Goal: Information Seeking & Learning: Learn about a topic

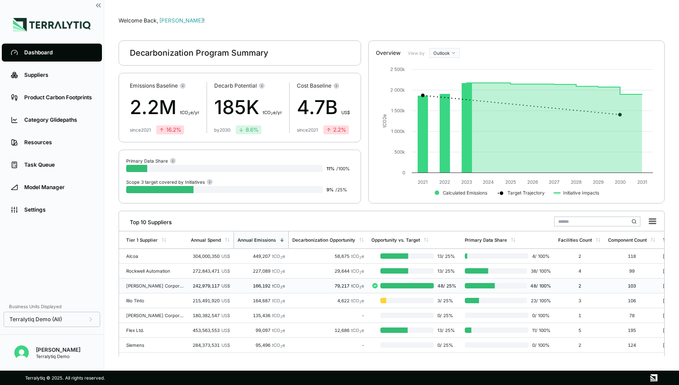
click at [252, 280] on td "166,192 tCO 2 e" at bounding box center [261, 286] width 55 height 15
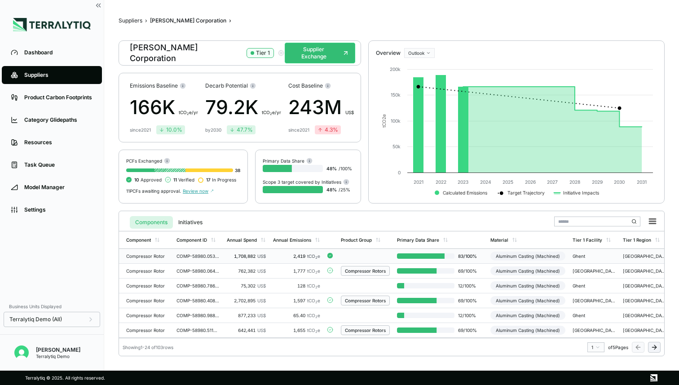
click at [271, 258] on td "2,419 tCO 2 e" at bounding box center [297, 256] width 54 height 15
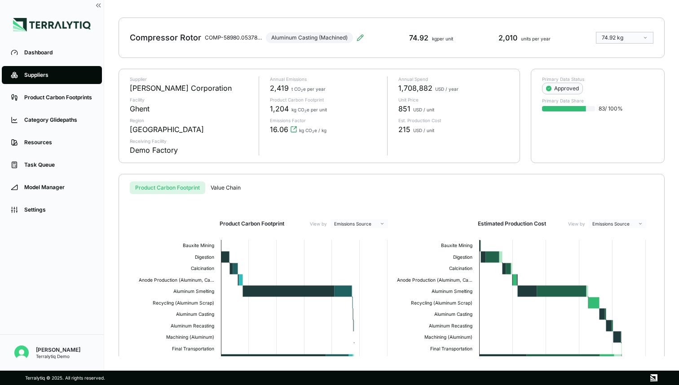
scroll to position [40, 0]
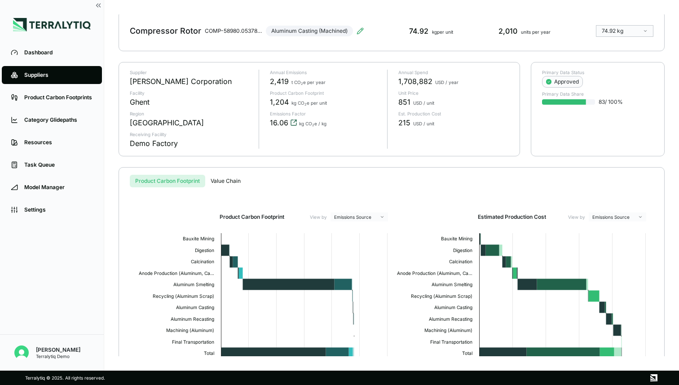
click at [292, 122] on icon "View audit trail" at bounding box center [293, 122] width 7 height 7
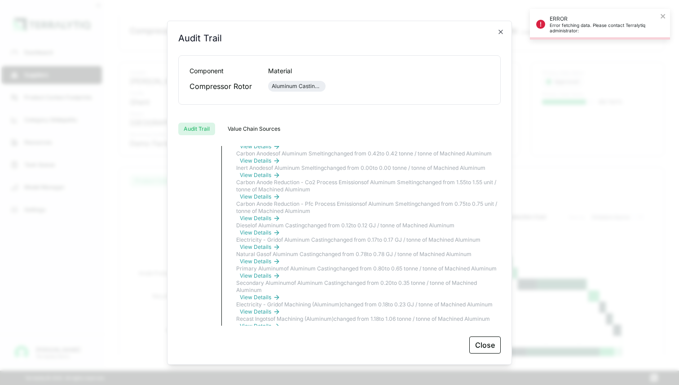
scroll to position [449, 0]
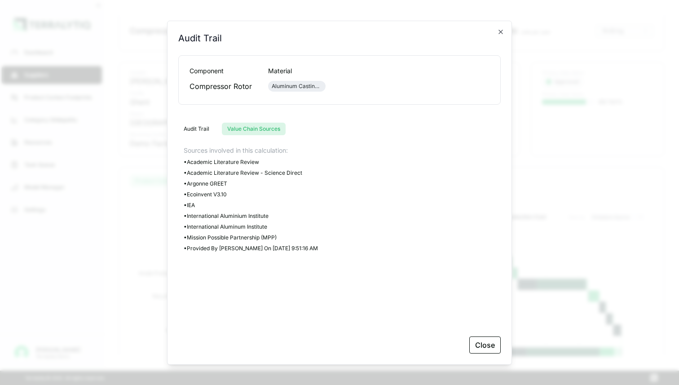
click at [248, 130] on button "Value Chain Sources" at bounding box center [254, 129] width 64 height 13
click at [201, 131] on button "Audit Trail" at bounding box center [196, 129] width 36 height 13
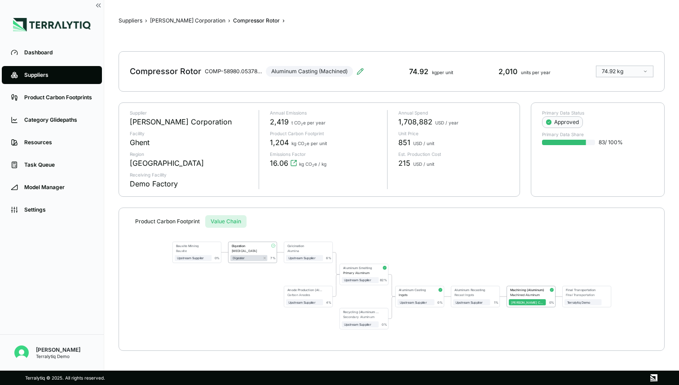
click at [222, 179] on div "Suppliers › [PERSON_NAME] Corporation › Compressor Rotor › Compressor Rotor COM…" at bounding box center [392, 185] width 546 height 342
click at [375, 271] on div "Primary Aluminum" at bounding box center [361, 273] width 36 height 4
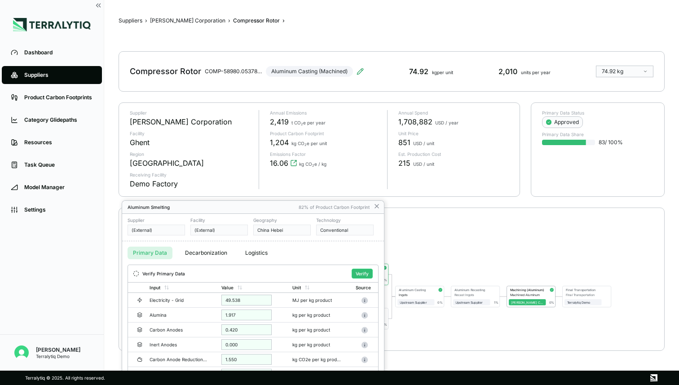
click at [461, 254] on div at bounding box center [339, 192] width 679 height 385
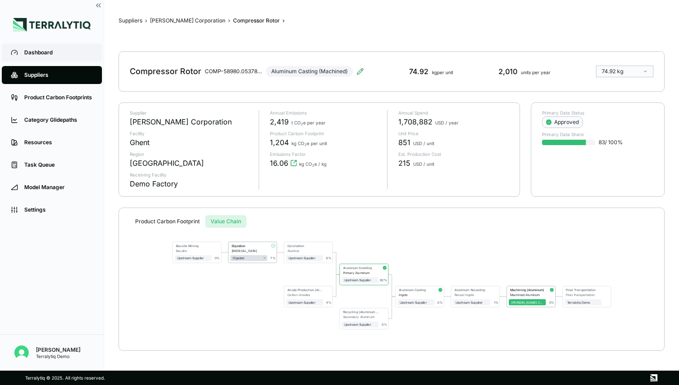
click at [40, 53] on div "Dashboard" at bounding box center [58, 52] width 69 height 7
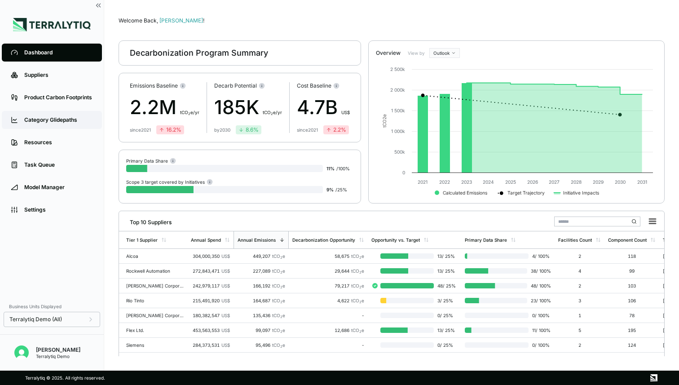
click at [59, 123] on div "Category Glidepaths" at bounding box center [58, 119] width 69 height 7
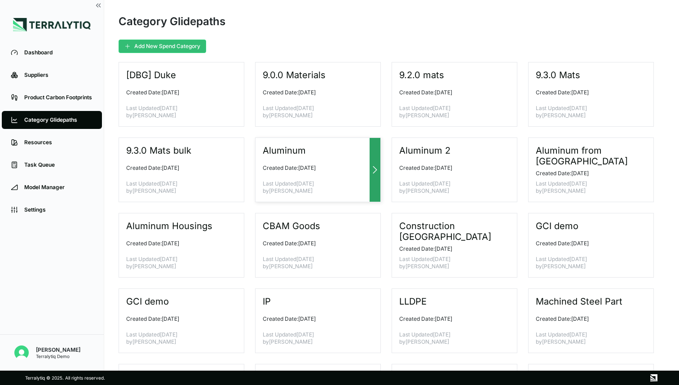
click at [373, 177] on div at bounding box center [375, 170] width 11 height 64
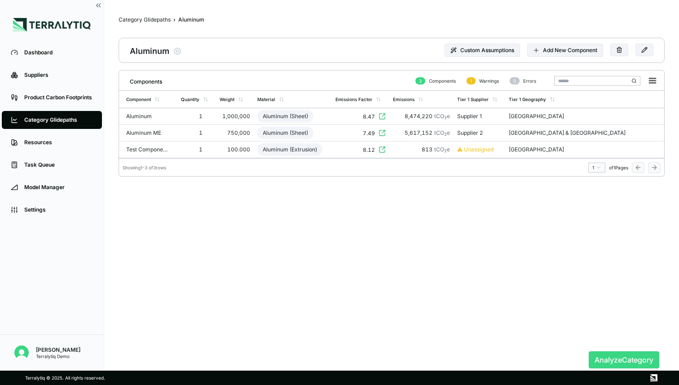
click at [616, 356] on button "Analyze Category" at bounding box center [624, 359] width 71 height 17
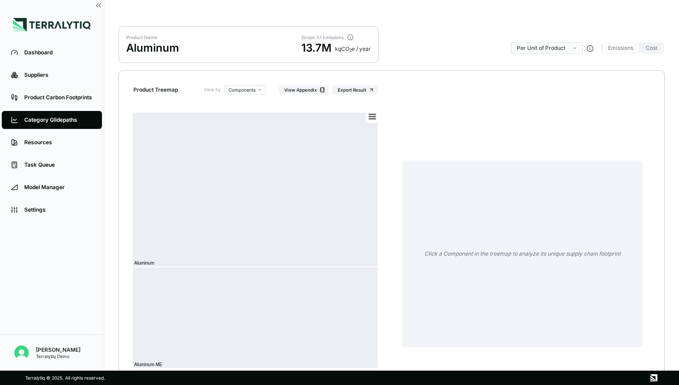
scroll to position [48, 0]
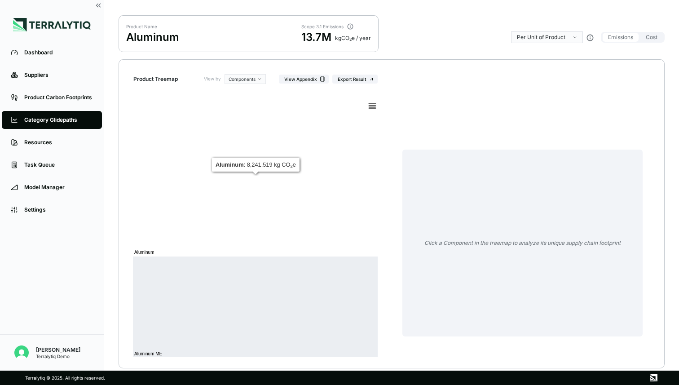
click at [325, 196] on rect at bounding box center [256, 179] width 246 height 155
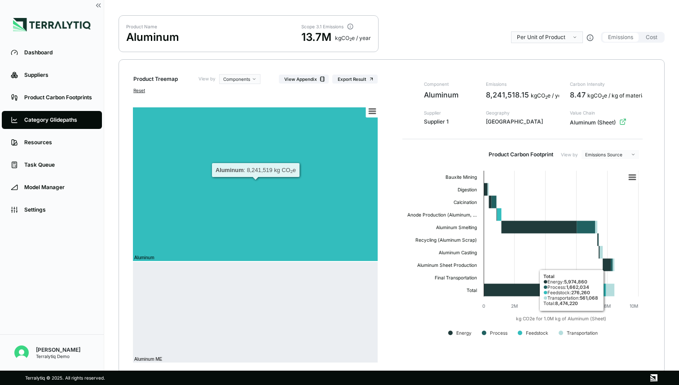
scroll to position [88, 0]
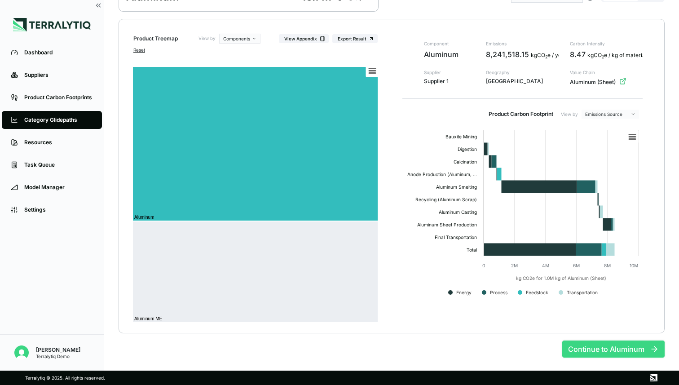
click at [603, 346] on button "Continue to Aluminum" at bounding box center [614, 349] width 102 height 17
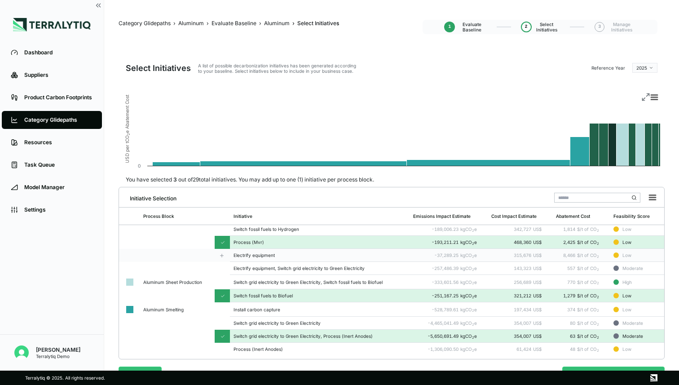
scroll to position [27, 0]
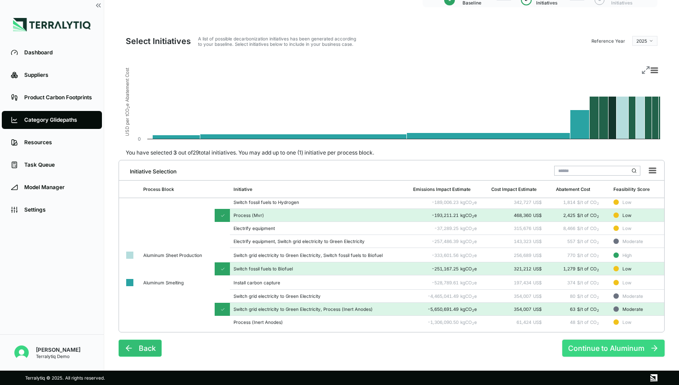
click at [609, 344] on button "Continue to Aluminum" at bounding box center [614, 348] width 102 height 17
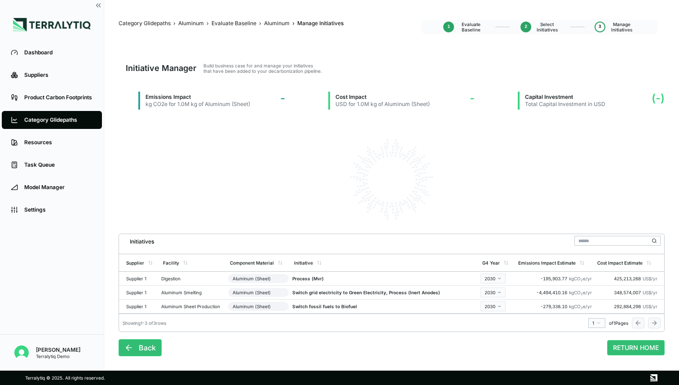
scroll to position [0, 0]
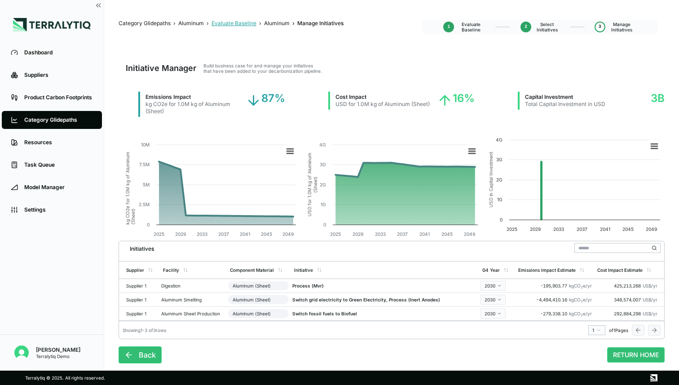
click at [224, 26] on div "Evaluate Baseline" at bounding box center [234, 23] width 45 height 7
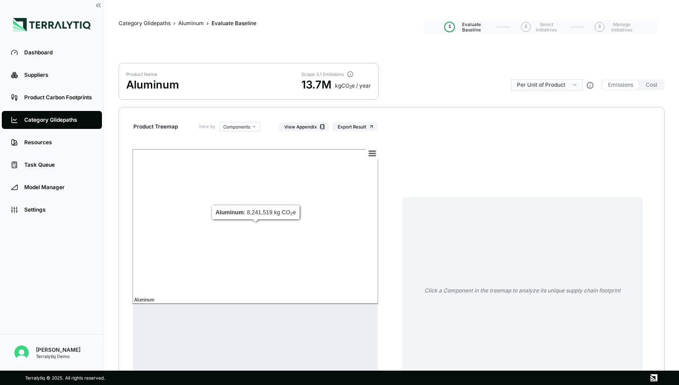
click at [266, 195] on rect at bounding box center [256, 226] width 246 height 155
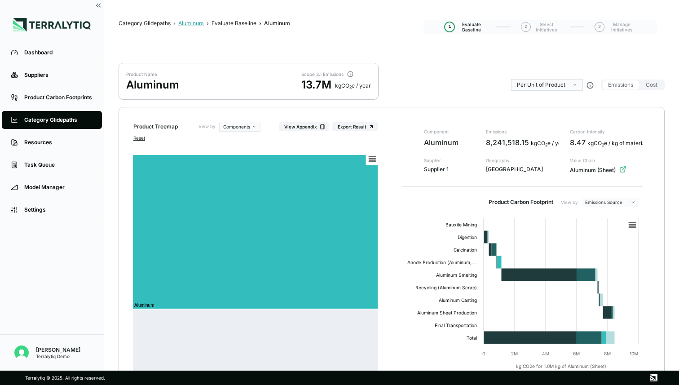
click at [199, 22] on div "Aluminum" at bounding box center [191, 23] width 26 height 7
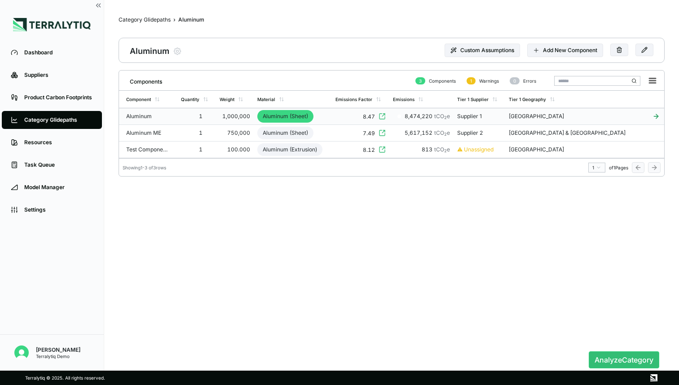
click at [332, 114] on td "Aluminum (Sheet)" at bounding box center [293, 116] width 78 height 17
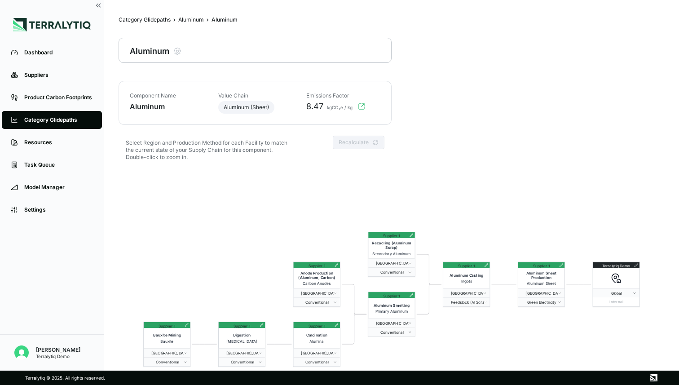
scroll to position [43, 0]
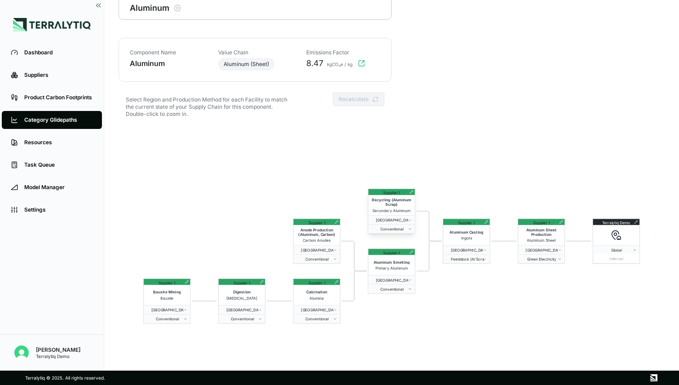
click at [411, 195] on div "Supplier 1" at bounding box center [391, 192] width 46 height 6
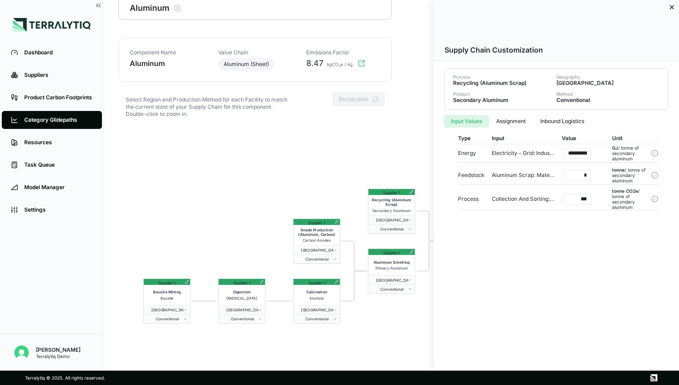
click at [221, 206] on div at bounding box center [339, 192] width 679 height 385
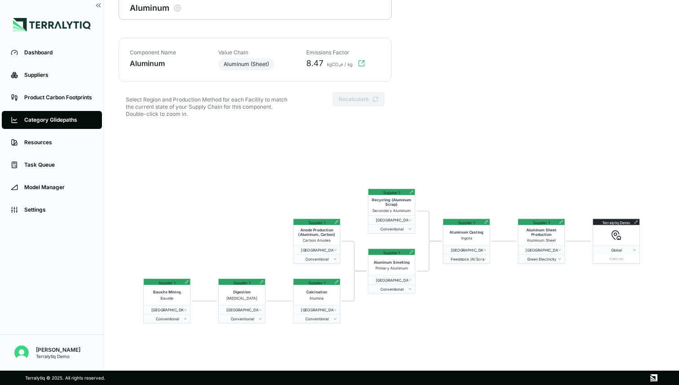
click at [221, 206] on div "Terralytiq Demo Global Internal Supplier 1 Aluminum Sheet Production Aluminum S…" at bounding box center [392, 256] width 546 height 259
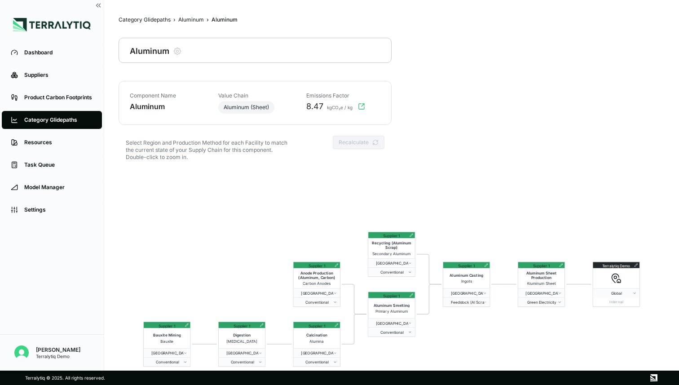
click at [190, 15] on nav "Category Glidepaths › Aluminum › Aluminum Aluminum" at bounding box center [301, 20] width 364 height 13
click at [190, 17] on div "Aluminum" at bounding box center [191, 19] width 26 height 7
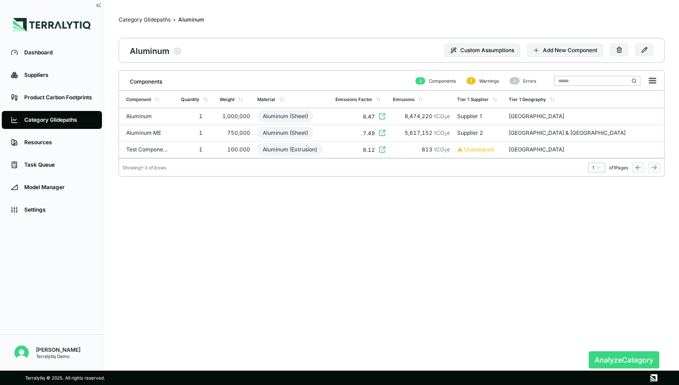
click at [616, 360] on button "Analyze Category" at bounding box center [624, 359] width 71 height 17
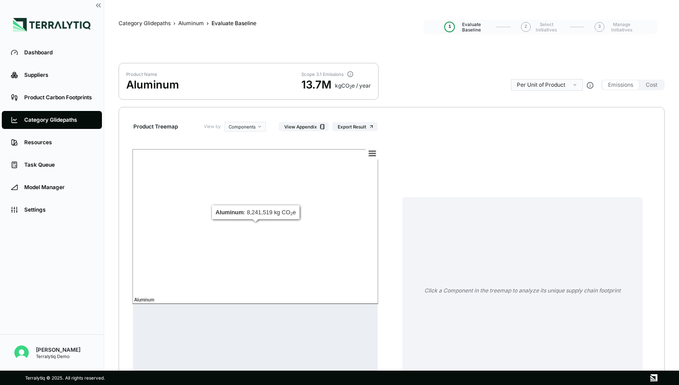
click at [289, 206] on rect at bounding box center [256, 226] width 246 height 155
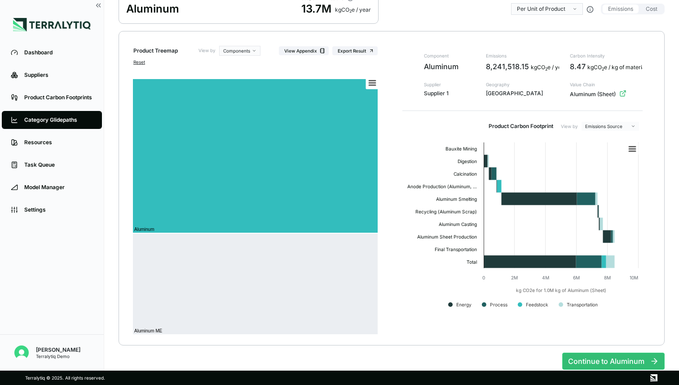
scroll to position [77, 0]
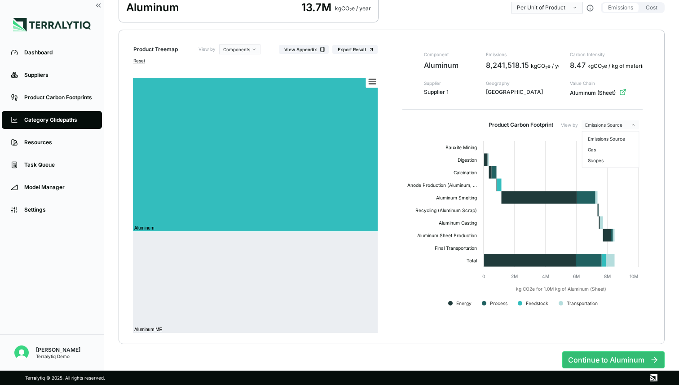
click at [614, 128] on html "Dashboard Suppliers Product Carbon Footprints Category Glidepaths Resources Tas…" at bounding box center [339, 192] width 679 height 385
click at [602, 152] on div "Gas" at bounding box center [611, 149] width 53 height 11
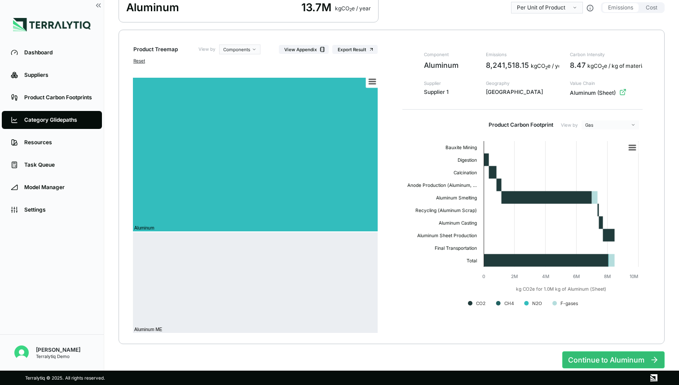
click at [620, 125] on html "Dashboard Suppliers Product Carbon Footprints Category Glidepaths Resources Tas…" at bounding box center [339, 192] width 679 height 385
click at [601, 160] on div "Scopes" at bounding box center [611, 160] width 53 height 11
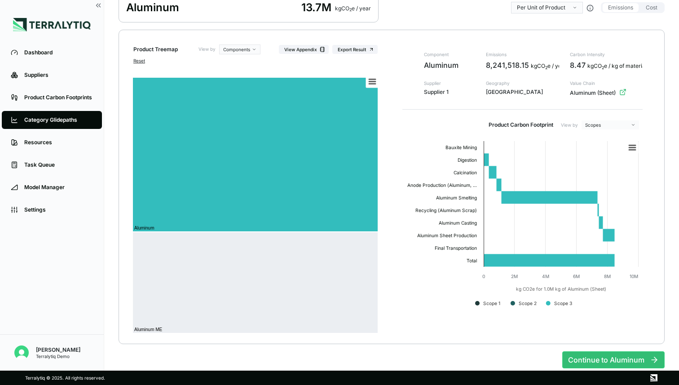
click at [595, 124] on html "Dashboard Suppliers Product Carbon Footprints Category Glidepaths Resources Tas…" at bounding box center [339, 192] width 679 height 385
click at [609, 140] on div "Emissions Source" at bounding box center [611, 138] width 53 height 11
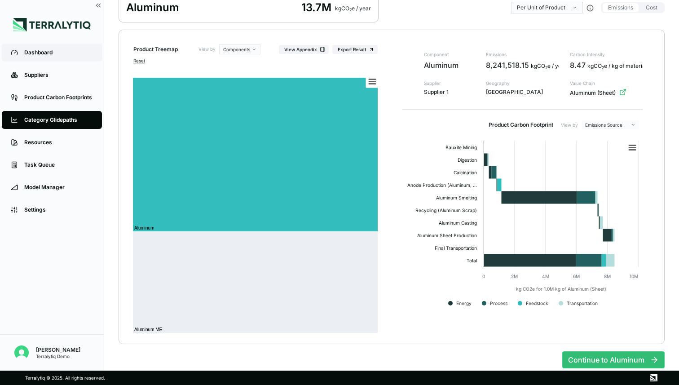
click at [40, 53] on div "Dashboard" at bounding box center [58, 52] width 69 height 7
